Goal: Check status: Check status

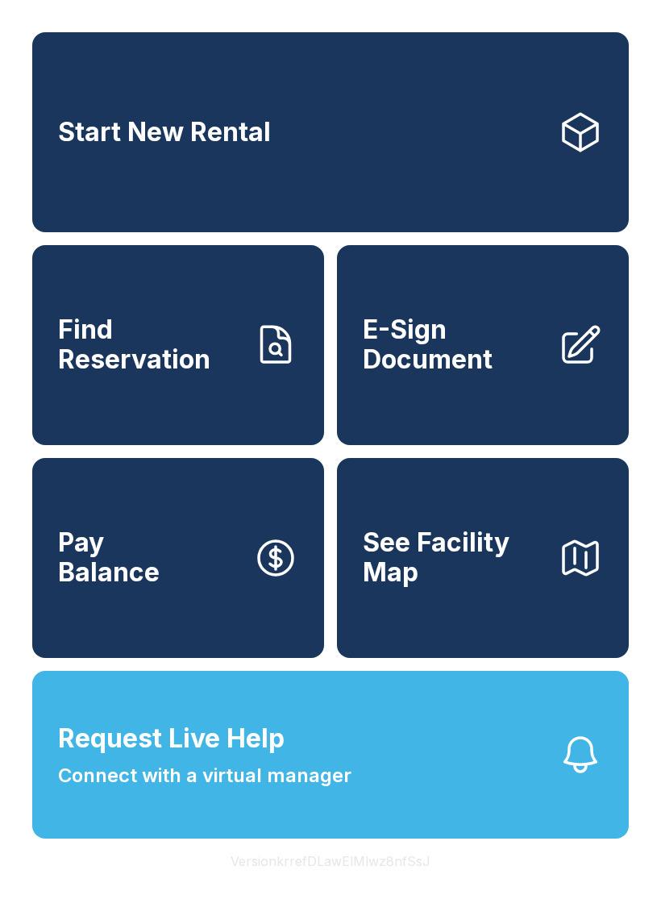
click at [201, 370] on span "Find Reservation" at bounding box center [149, 344] width 182 height 59
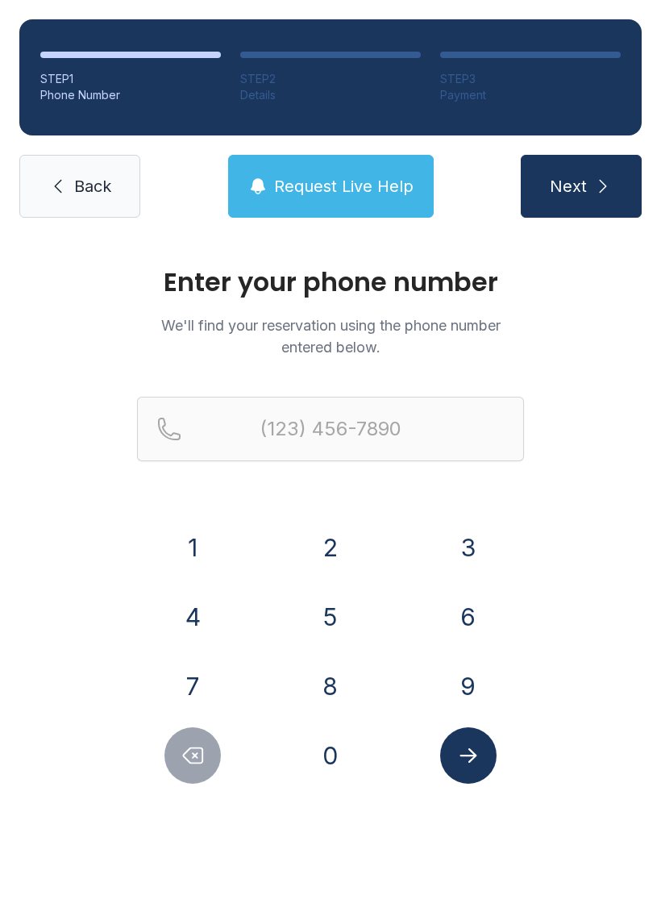
click at [480, 673] on button "9" at bounding box center [468, 686] width 56 height 56
click at [205, 539] on button "1" at bounding box center [192, 547] width 56 height 56
click at [469, 617] on button "6" at bounding box center [468, 617] width 56 height 56
click at [334, 677] on button "8" at bounding box center [330, 686] width 56 height 56
click at [206, 671] on button "7" at bounding box center [192, 686] width 56 height 56
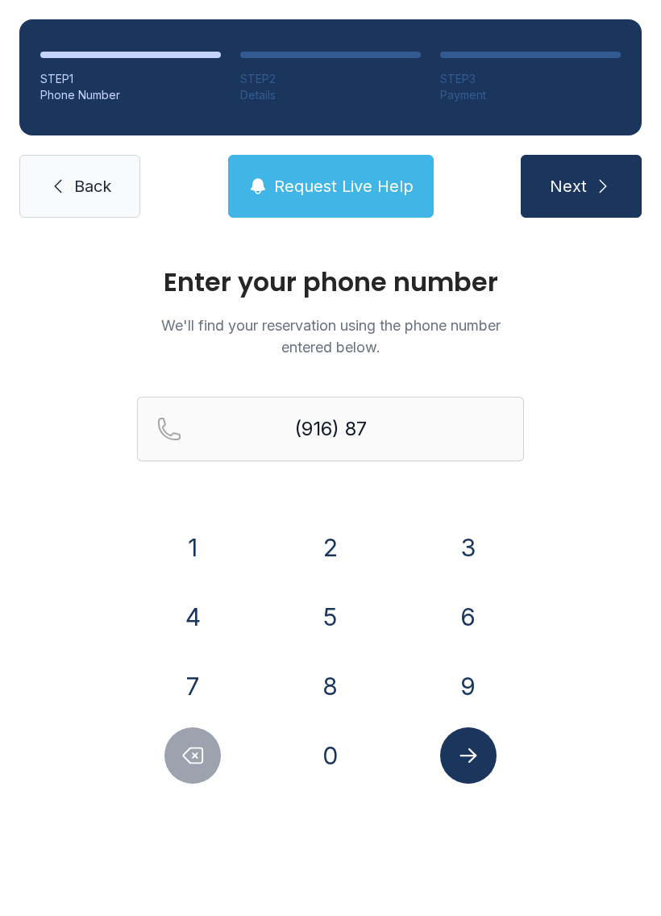
click at [341, 752] on button "0" at bounding box center [330, 755] width 56 height 56
click at [492, 680] on button "9" at bounding box center [468, 686] width 56 height 56
click at [319, 687] on button "8" at bounding box center [330, 686] width 56 height 56
click at [464, 627] on button "6" at bounding box center [468, 617] width 56 height 56
click at [195, 678] on button "7" at bounding box center [192, 686] width 56 height 56
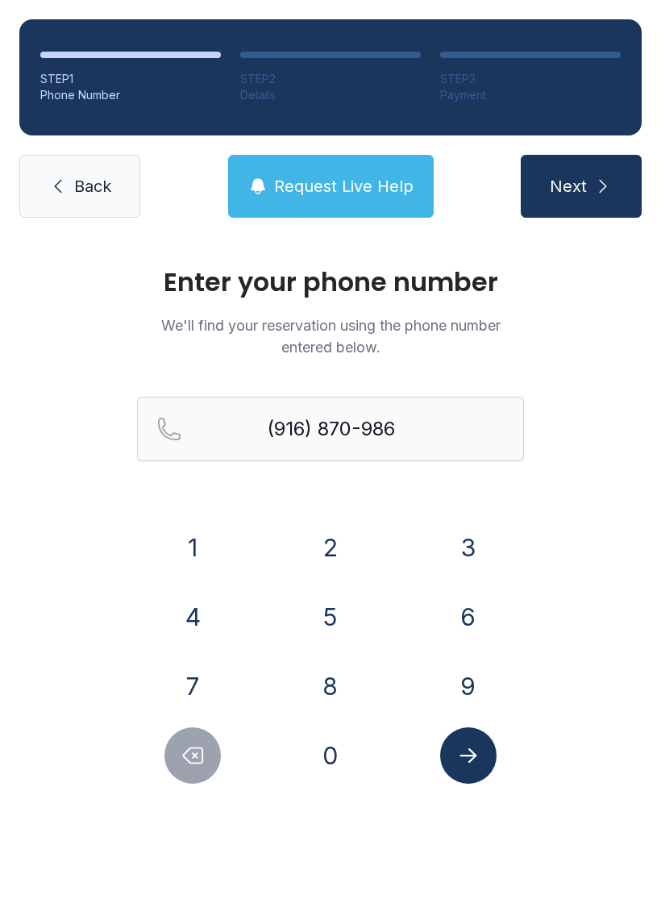
type input "[PHONE_NUMBER]"
click at [469, 757] on icon "Submit lookup form" at bounding box center [468, 755] width 24 height 24
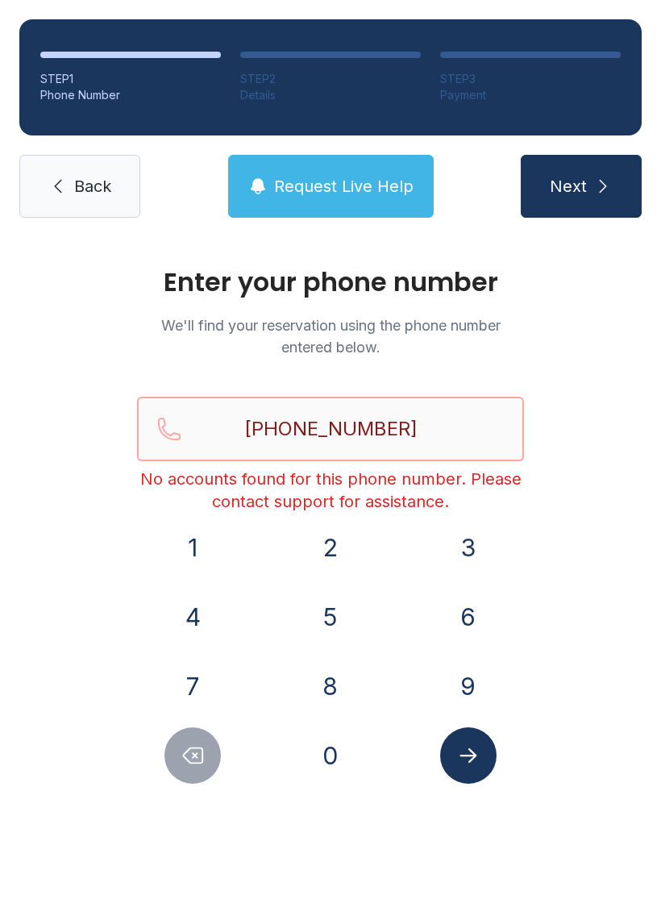
click at [416, 407] on input "[PHONE_NUMBER]" at bounding box center [330, 429] width 387 height 65
click at [67, 164] on link "Back" at bounding box center [79, 186] width 121 height 63
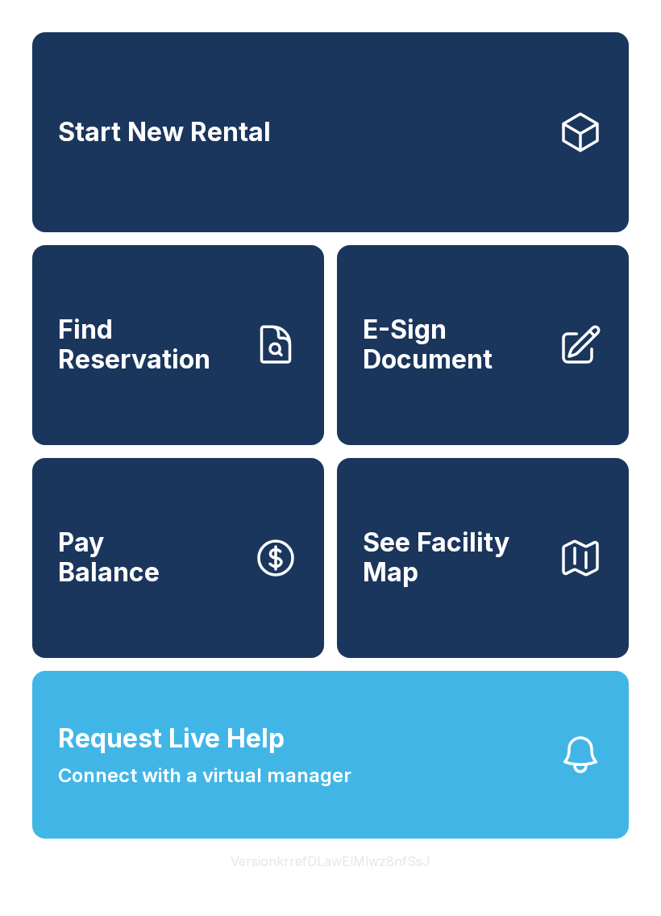
click at [228, 354] on span "Find Reservation" at bounding box center [149, 344] width 182 height 59
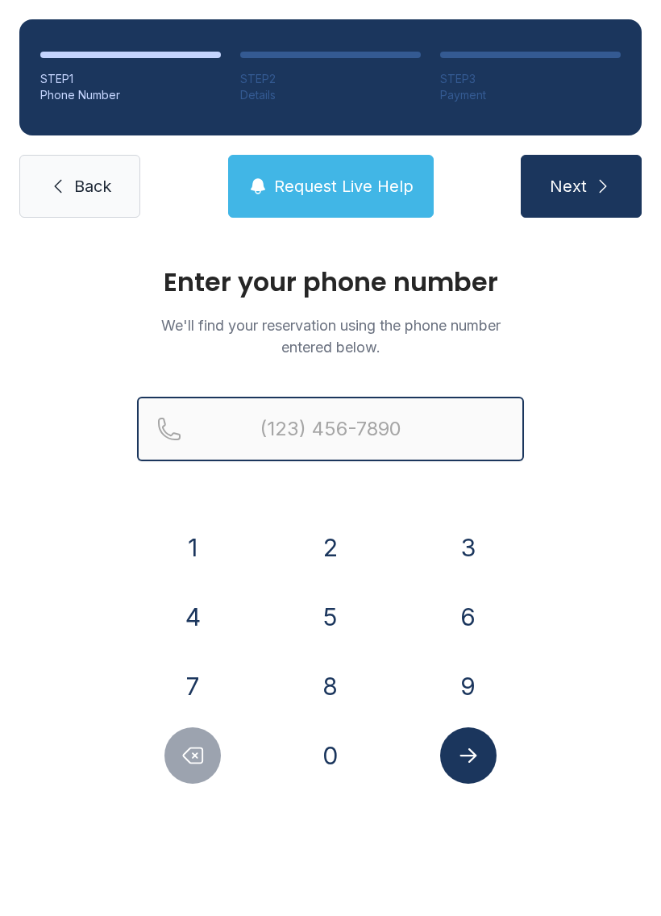
click at [381, 426] on input "Reservation phone number" at bounding box center [330, 429] width 387 height 65
type input "[PHONE_NUMBER]"
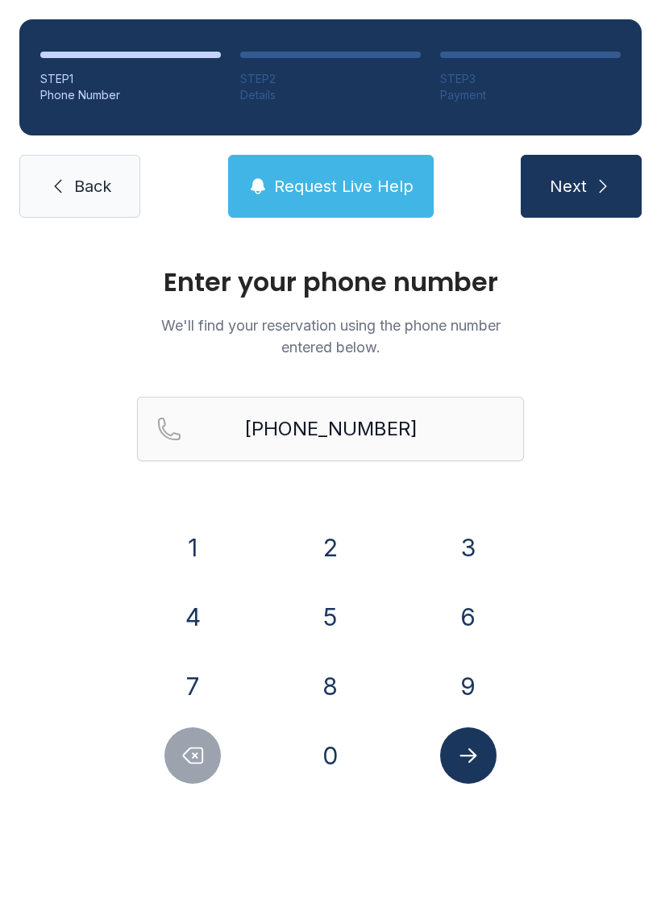
click at [576, 176] on span "Next" at bounding box center [568, 186] width 37 height 23
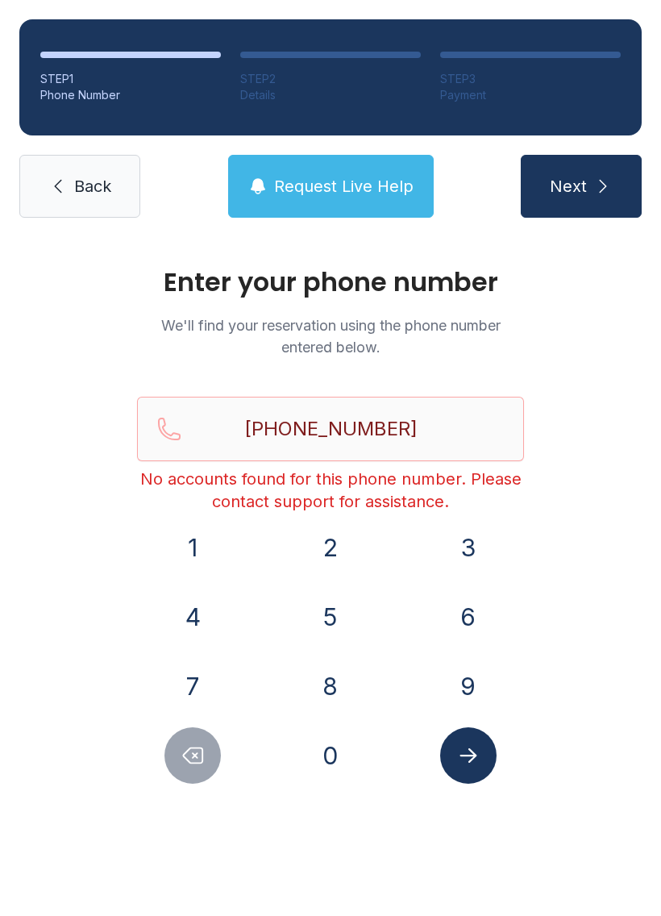
click at [477, 762] on icon "Submit lookup form" at bounding box center [468, 755] width 24 height 24
click at [104, 196] on span "Back" at bounding box center [92, 186] width 37 height 23
